Goal: Information Seeking & Learning: Learn about a topic

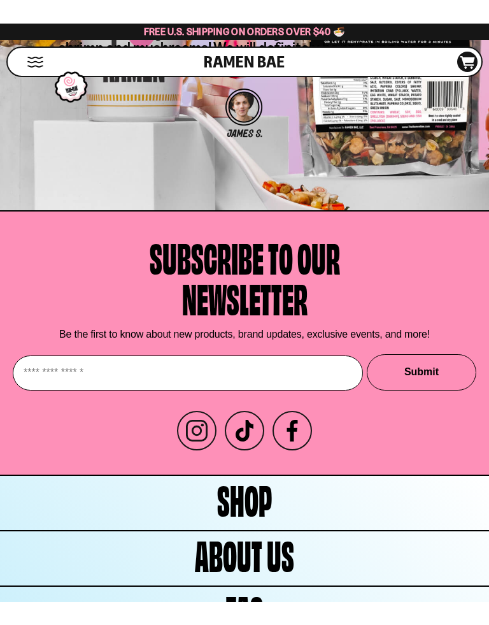
scroll to position [5858, 0]
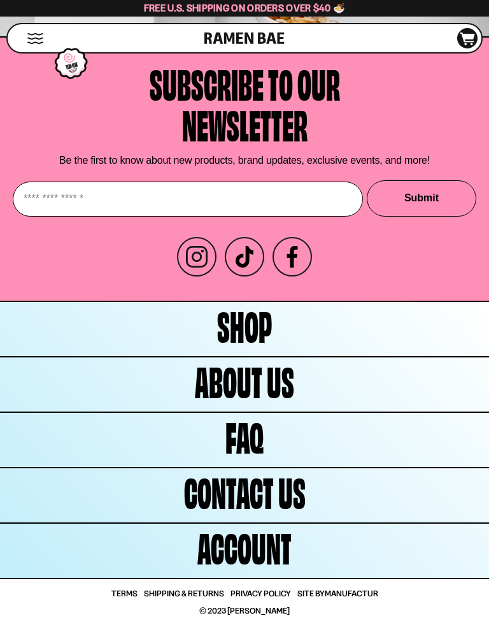
click at [315, 496] on link "Contact Us" at bounding box center [244, 495] width 489 height 54
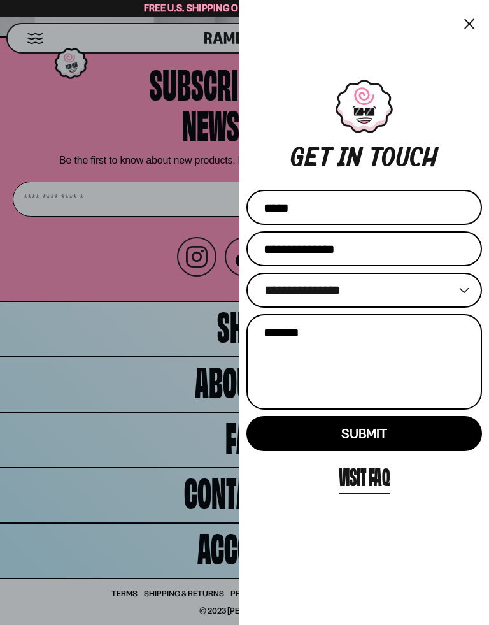
click at [328, 208] on input "Name" at bounding box center [365, 207] width 236 height 35
type input "***"
click at [377, 245] on input "Email" at bounding box center [365, 248] width 236 height 35
click at [468, 289] on select "**********" at bounding box center [365, 290] width 236 height 35
select select "*******"
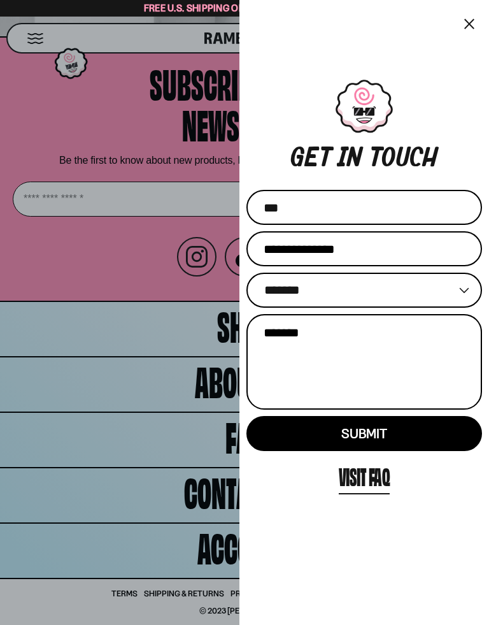
click at [349, 252] on input "Email" at bounding box center [365, 248] width 236 height 35
type input "**********"
click at [331, 343] on textarea "Message" at bounding box center [365, 362] width 236 height 96
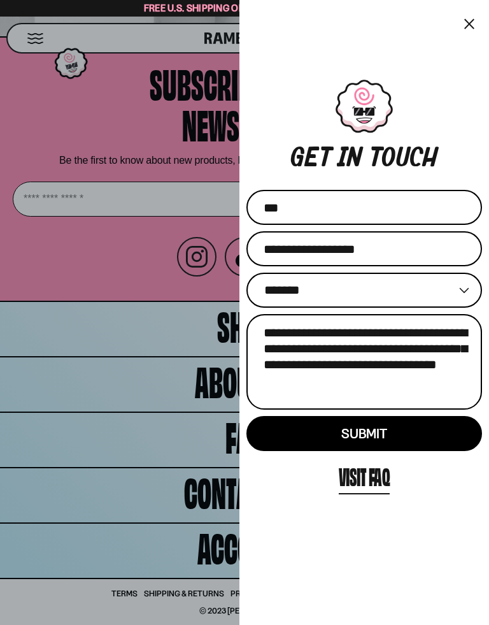
click at [301, 362] on textarea "**********" at bounding box center [365, 362] width 236 height 96
click at [366, 364] on textarea "**********" at bounding box center [365, 362] width 236 height 96
click at [319, 389] on textarea "**********" at bounding box center [365, 362] width 236 height 96
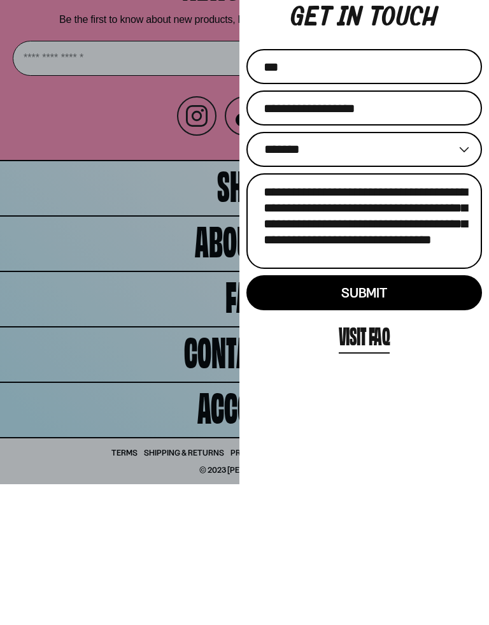
type textarea "**********"
click at [350, 426] on span "Submit" at bounding box center [364, 434] width 45 height 16
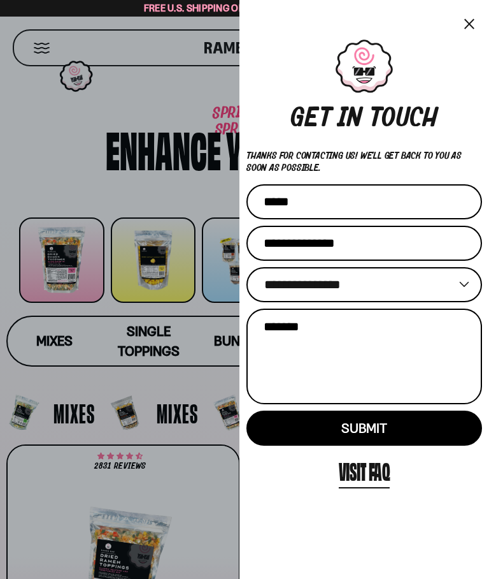
click at [473, 22] on button "×" at bounding box center [470, 24] width 14 height 18
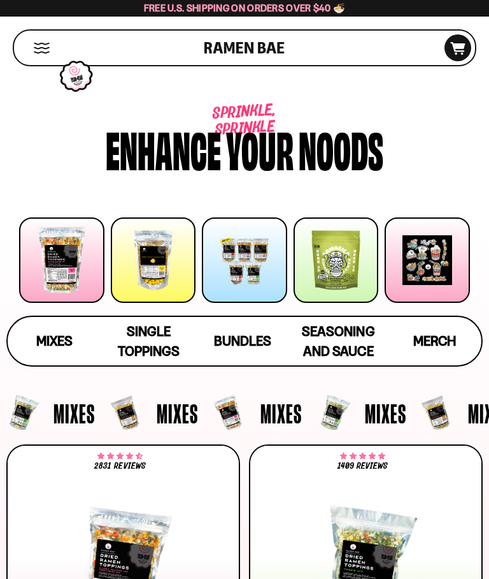
click at [82, 266] on div at bounding box center [61, 259] width 85 height 85
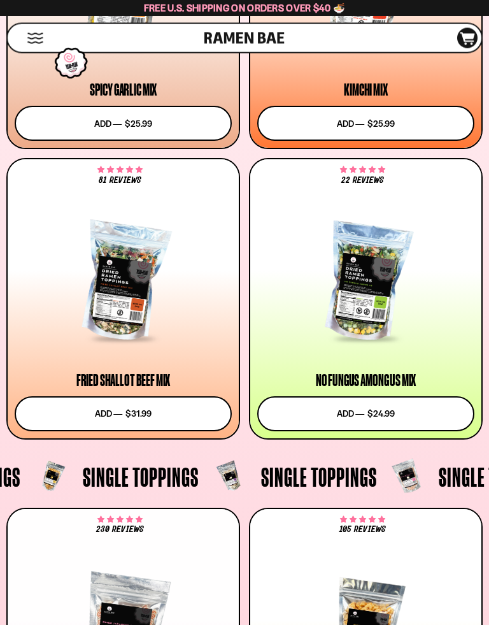
scroll to position [869, 0]
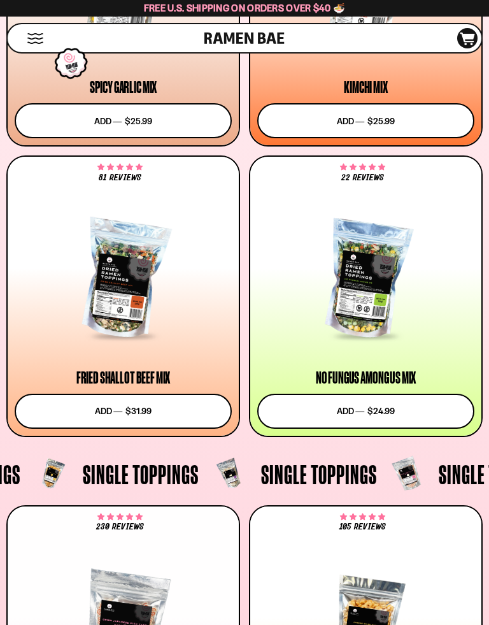
click at [159, 310] on div at bounding box center [123, 280] width 217 height 116
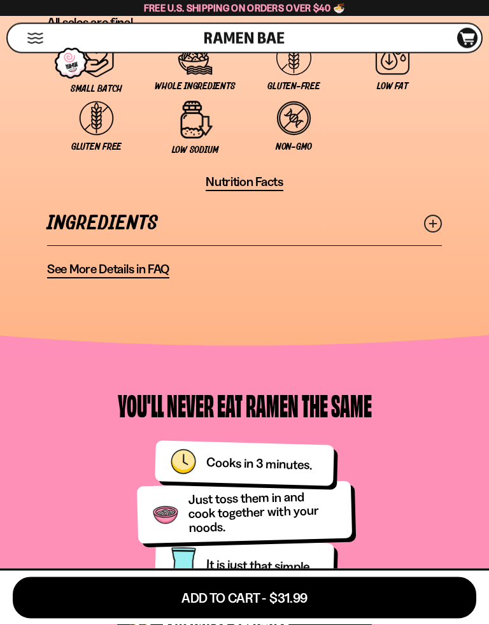
scroll to position [1361, 0]
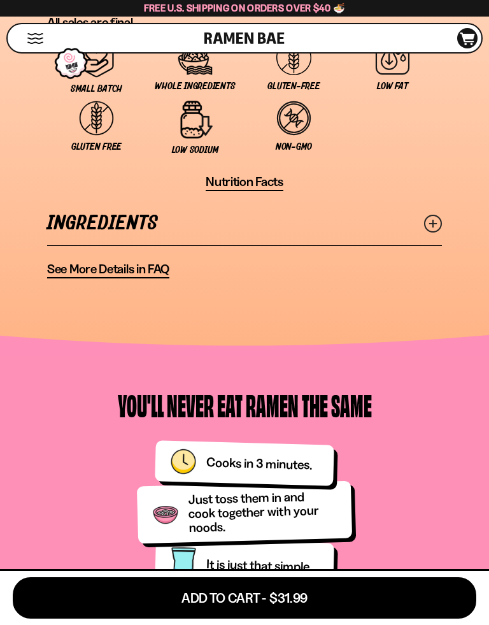
click at [143, 277] on span "See More Details in FAQ" at bounding box center [108, 269] width 122 height 16
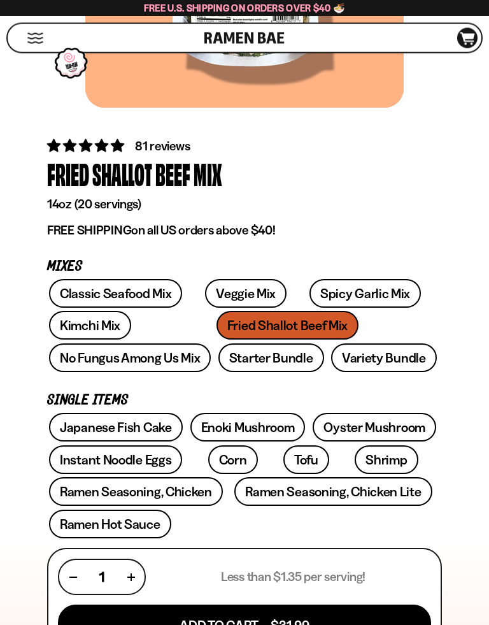
scroll to position [324, 0]
click at [242, 326] on div "Classic Seafood Mix Veggie Mix Spicy Garlic Mix Kimchi Mix Fried Shallot Beef M…" at bounding box center [244, 327] width 395 height 97
click at [220, 331] on div "Classic Seafood Mix Veggie Mix Spicy Garlic Mix Kimchi Mix Fried Shallot Beef M…" at bounding box center [244, 327] width 395 height 97
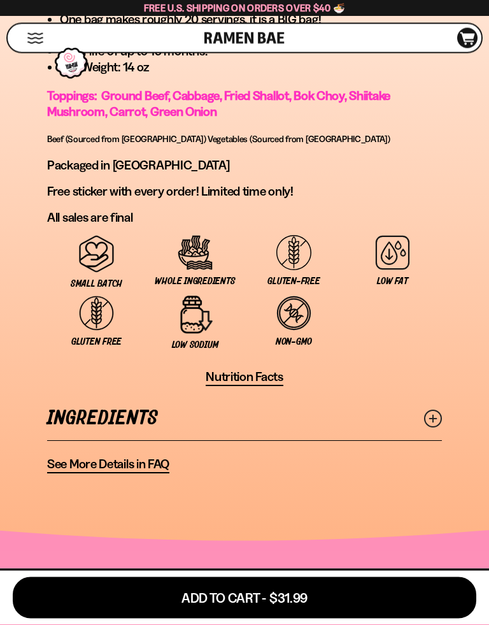
scroll to position [1166, 0]
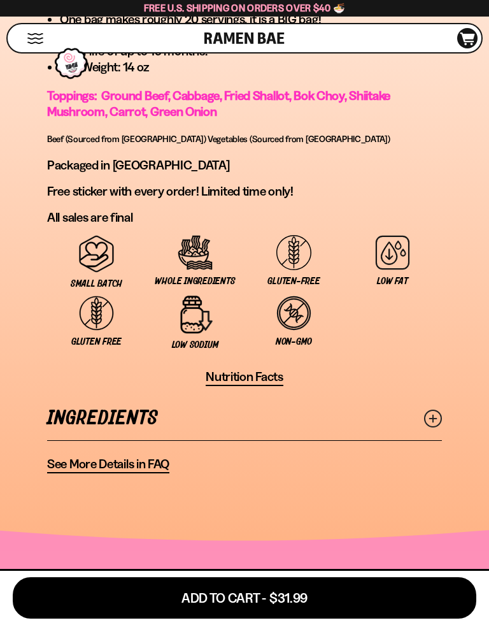
click at [435, 423] on icon at bounding box center [433, 419] width 18 height 18
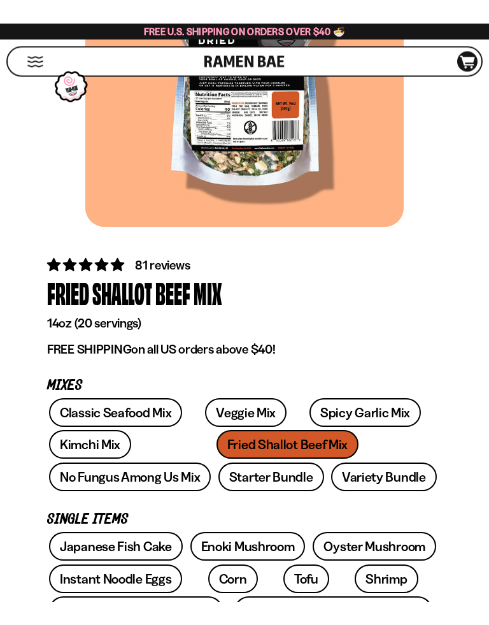
scroll to position [254, 0]
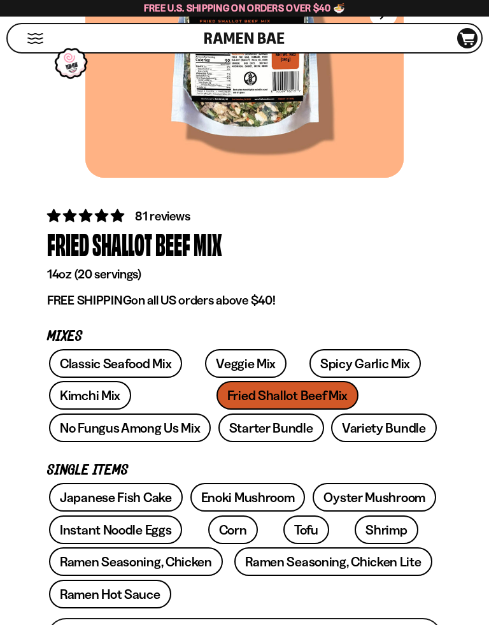
click at [211, 414] on link "No Fungus Among Us Mix" at bounding box center [130, 428] width 162 height 29
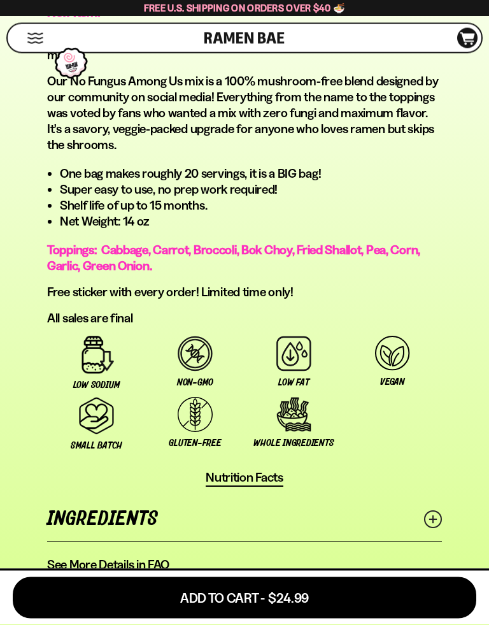
scroll to position [986, 0]
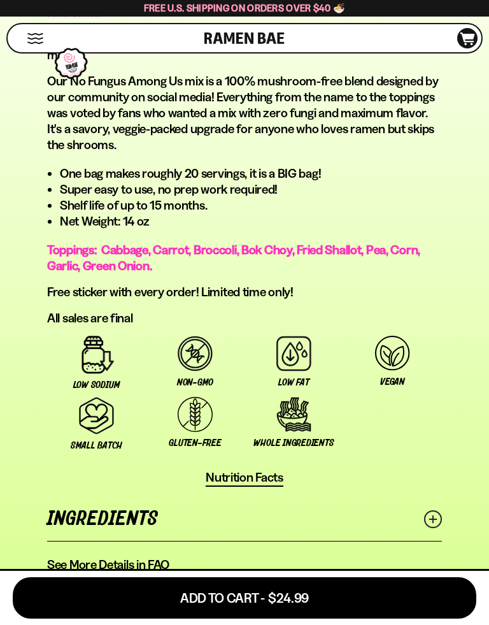
click at [437, 523] on icon at bounding box center [433, 519] width 18 height 18
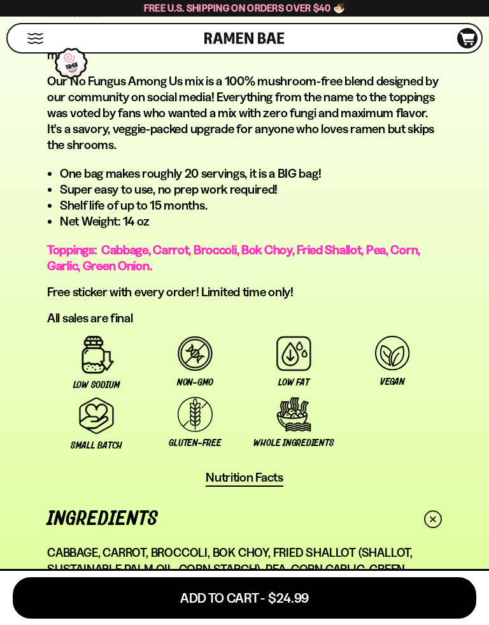
click at [440, 449] on ul "Low Sodium Non-GMO Low Fat" at bounding box center [244, 397] width 395 height 122
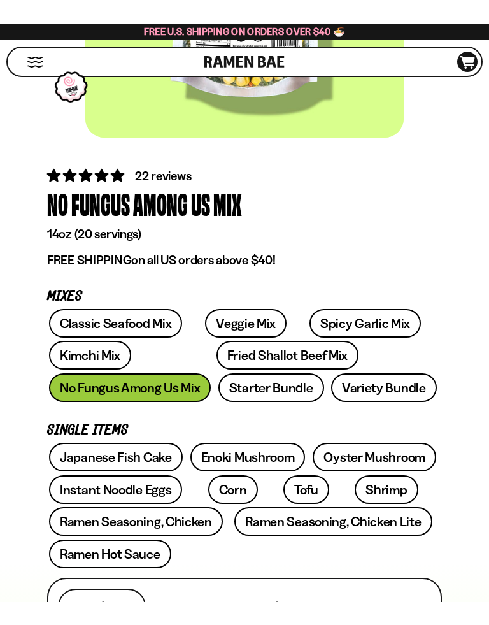
scroll to position [358, 0]
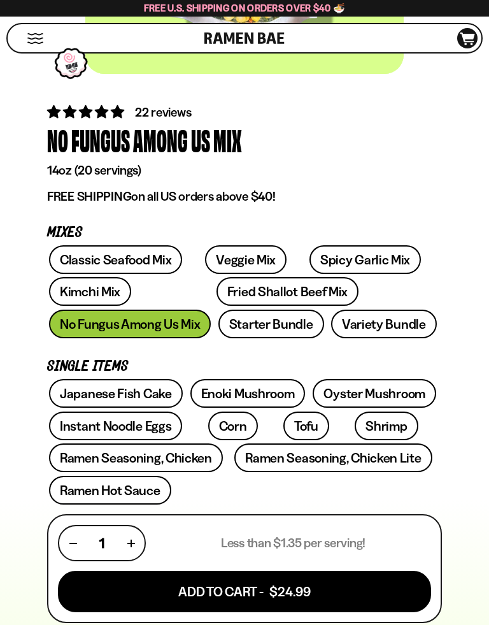
click at [249, 259] on link "Veggie Mix" at bounding box center [246, 259] width 82 height 29
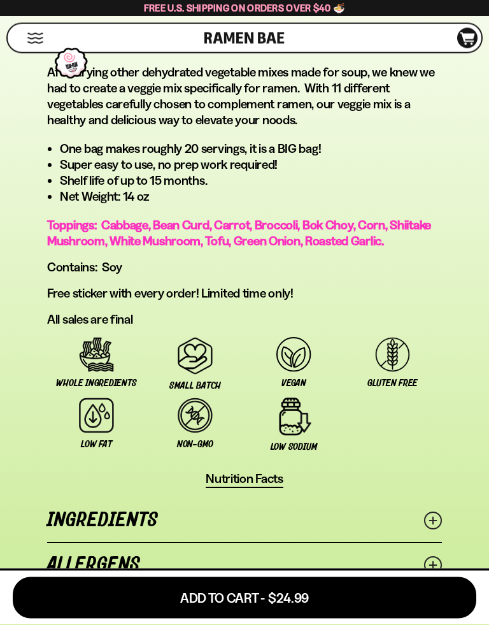
scroll to position [995, 0]
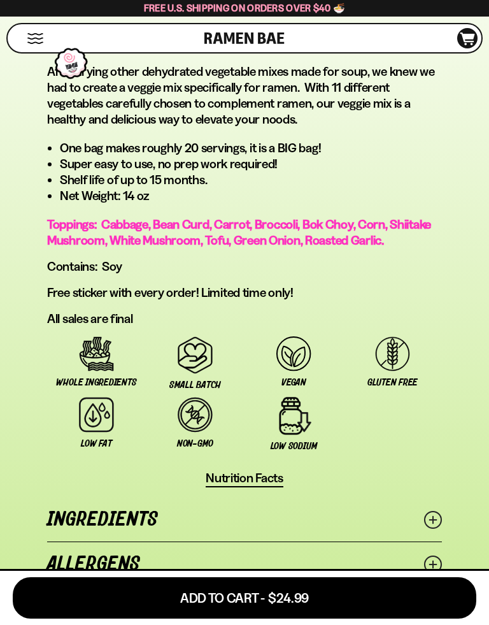
click at [438, 529] on icon at bounding box center [433, 520] width 18 height 18
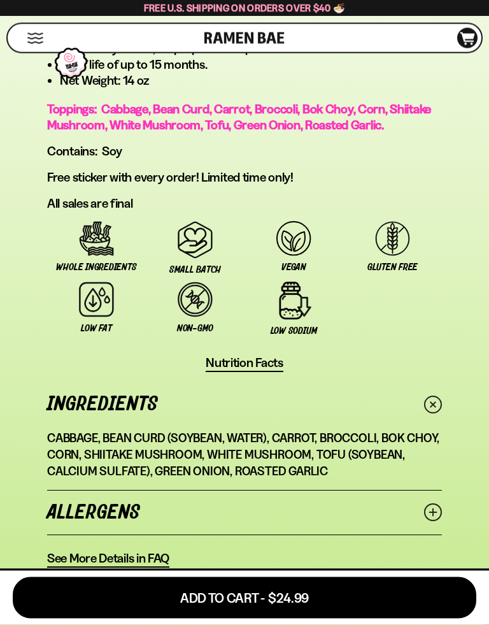
scroll to position [1113, 0]
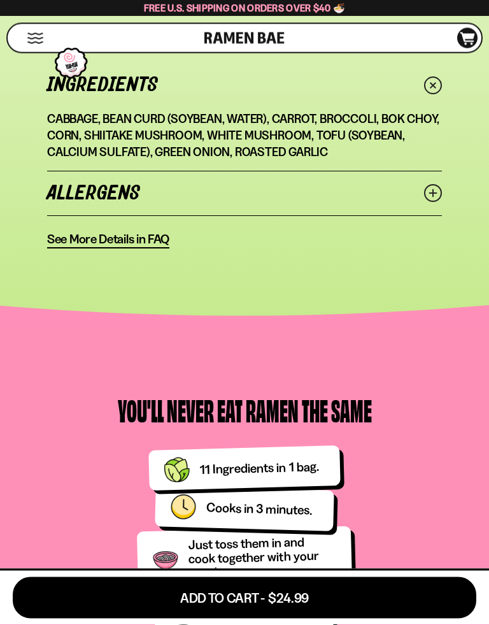
click at [395, 210] on link "Allergens" at bounding box center [244, 194] width 395 height 44
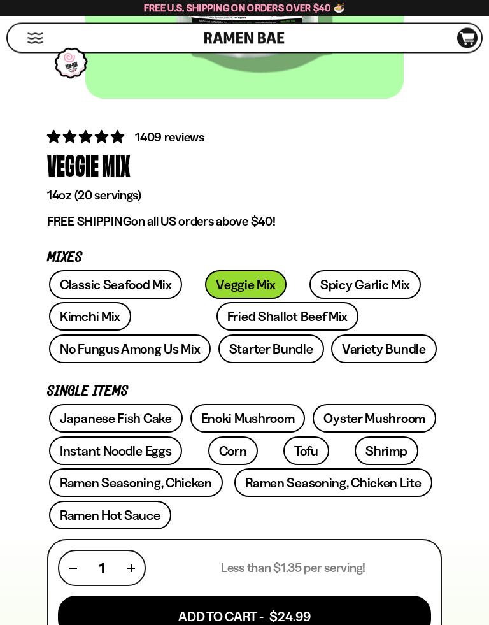
scroll to position [333, 0]
click at [163, 446] on link "Instant Noodle Eggs" at bounding box center [115, 451] width 133 height 29
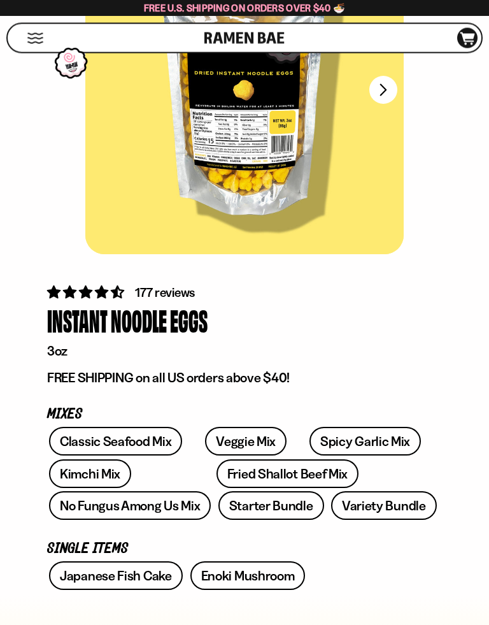
scroll to position [178, 0]
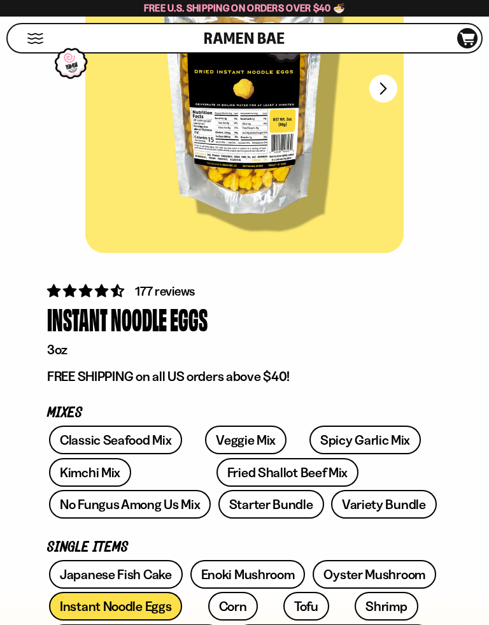
click at [224, 470] on link "Fried Shallot Beef Mix" at bounding box center [288, 472] width 142 height 29
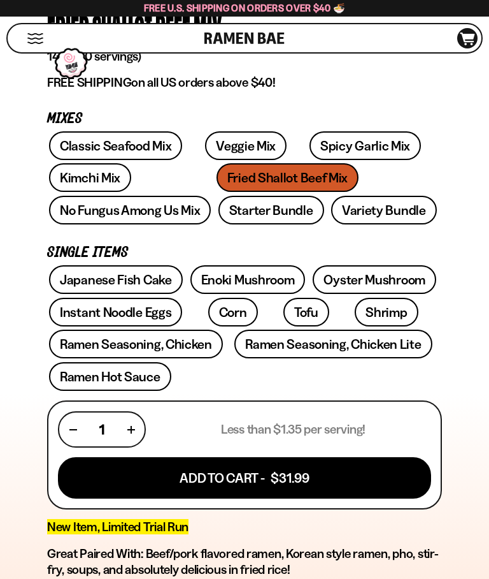
scroll to position [471, 0]
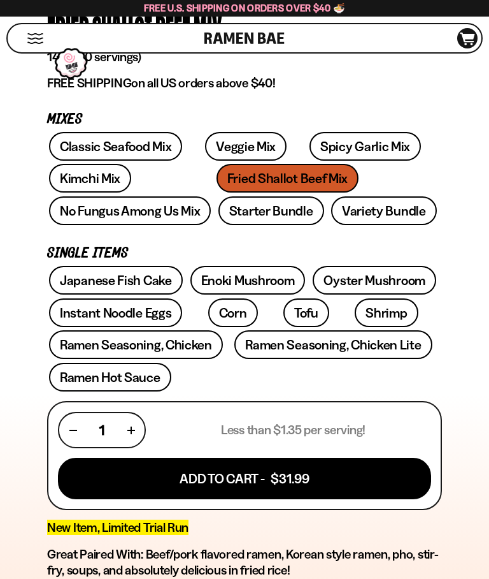
click at [331, 201] on link "Variety Bundle" at bounding box center [384, 210] width 106 height 29
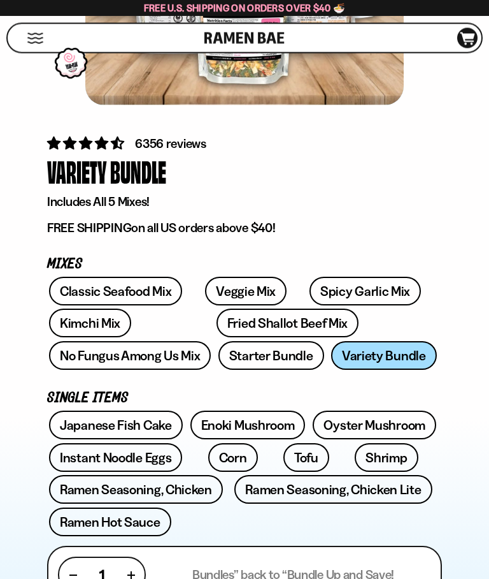
scroll to position [326, 0]
click at [346, 289] on link "Spicy Garlic Mix" at bounding box center [366, 291] width 112 height 29
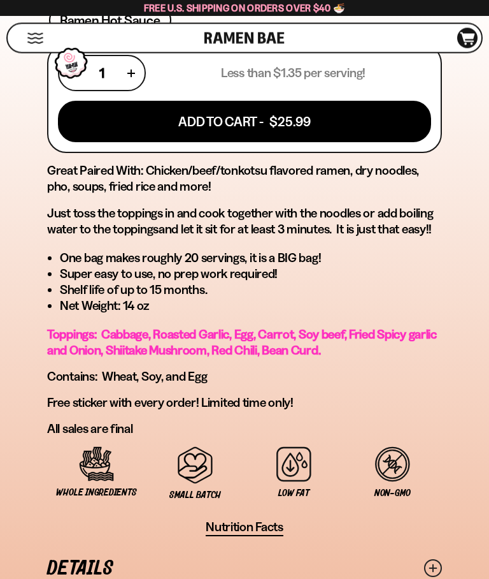
scroll to position [823, 0]
